Goal: Information Seeking & Learning: Check status

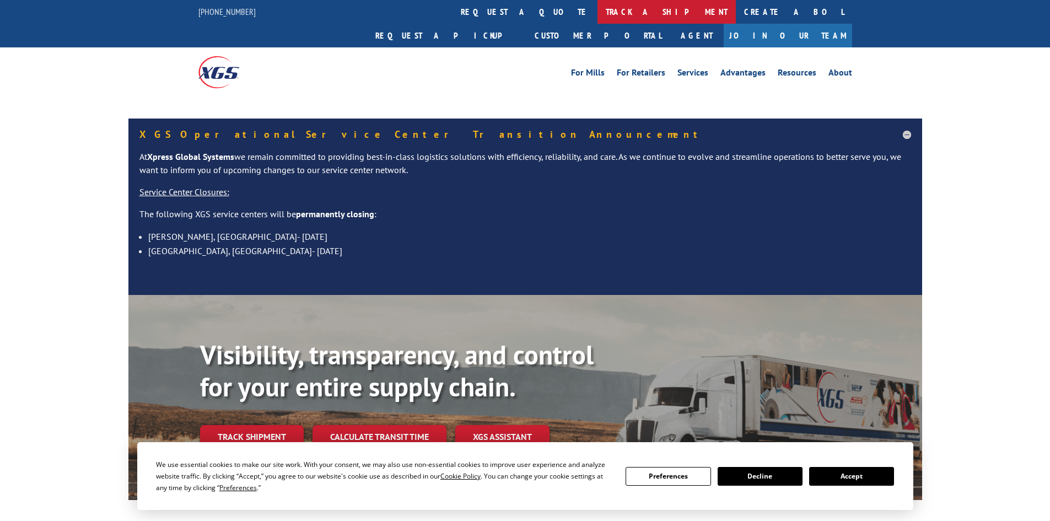
click at [598, 14] on link "track a shipment" at bounding box center [667, 12] width 138 height 24
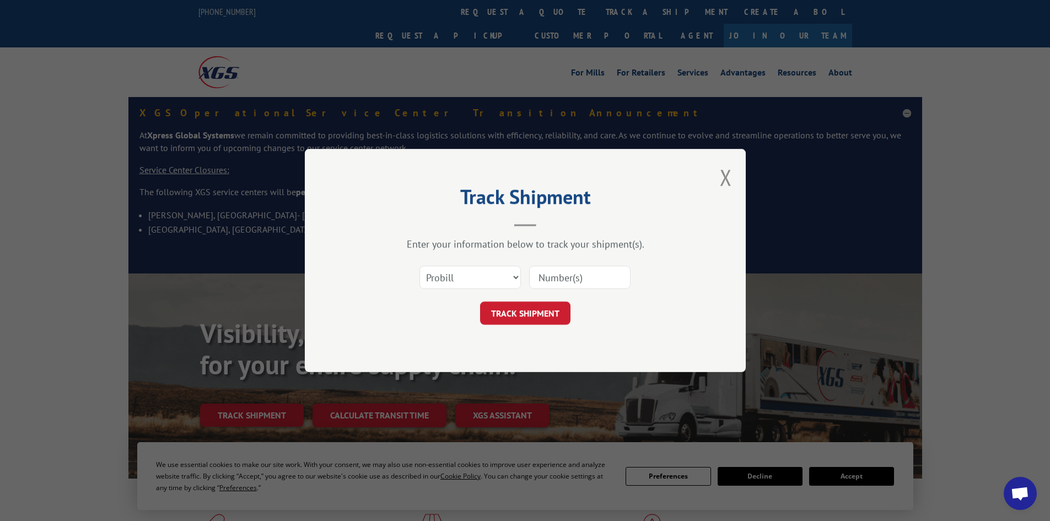
click at [475, 272] on select "Select category... Probill BOL PO" at bounding box center [470, 277] width 101 height 23
select select "bol"
click at [420, 266] on select "Select category... Probill BOL PO" at bounding box center [470, 277] width 101 height 23
click at [544, 277] on input at bounding box center [579, 277] width 101 height 23
paste input "5995888"
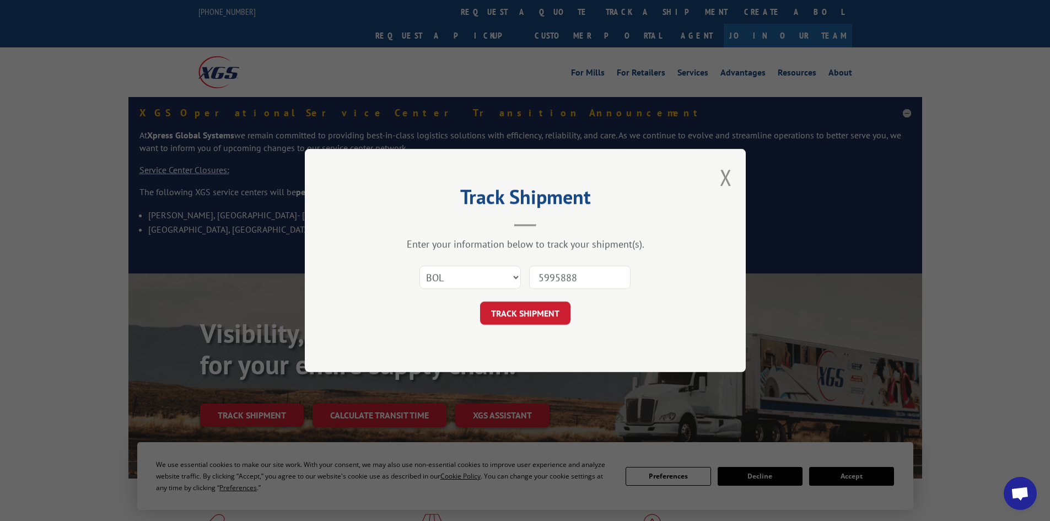
click at [541, 277] on input "5995888" at bounding box center [579, 277] width 101 height 23
type input "5995888"
click at [545, 312] on button "TRACK SHIPMENT" at bounding box center [525, 313] width 90 height 23
